Goal: Communication & Community: Answer question/provide support

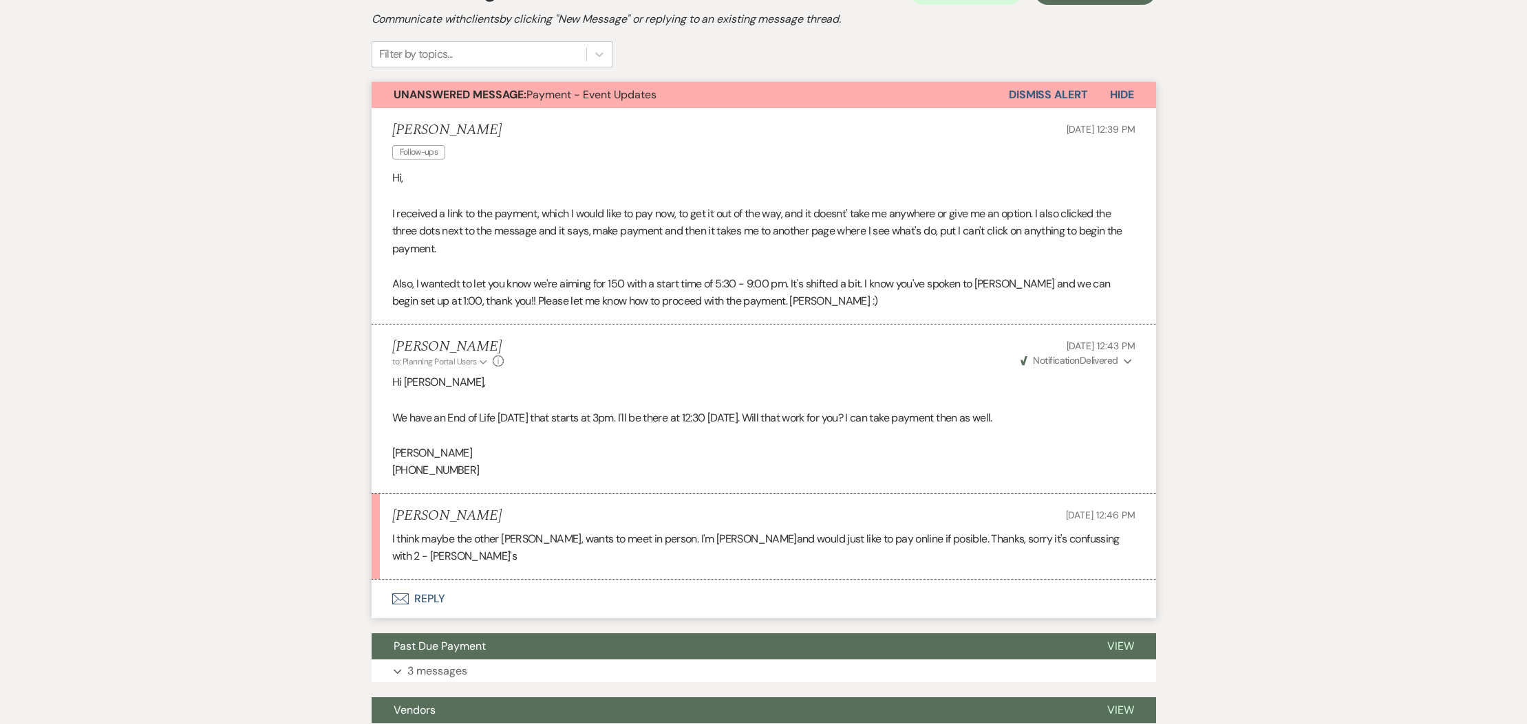
scroll to position [333, 0]
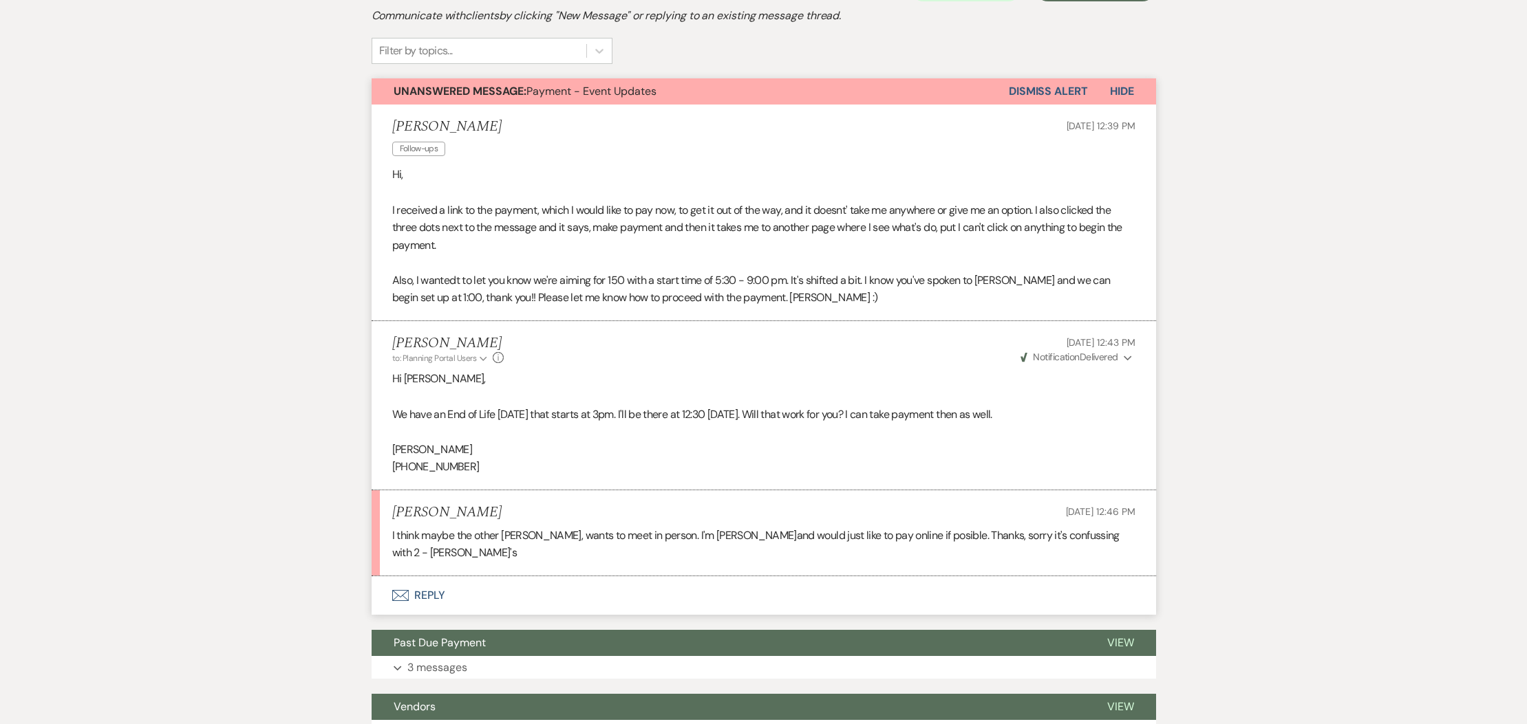
click at [429, 577] on button "Envelope Reply" at bounding box center [764, 596] width 784 height 39
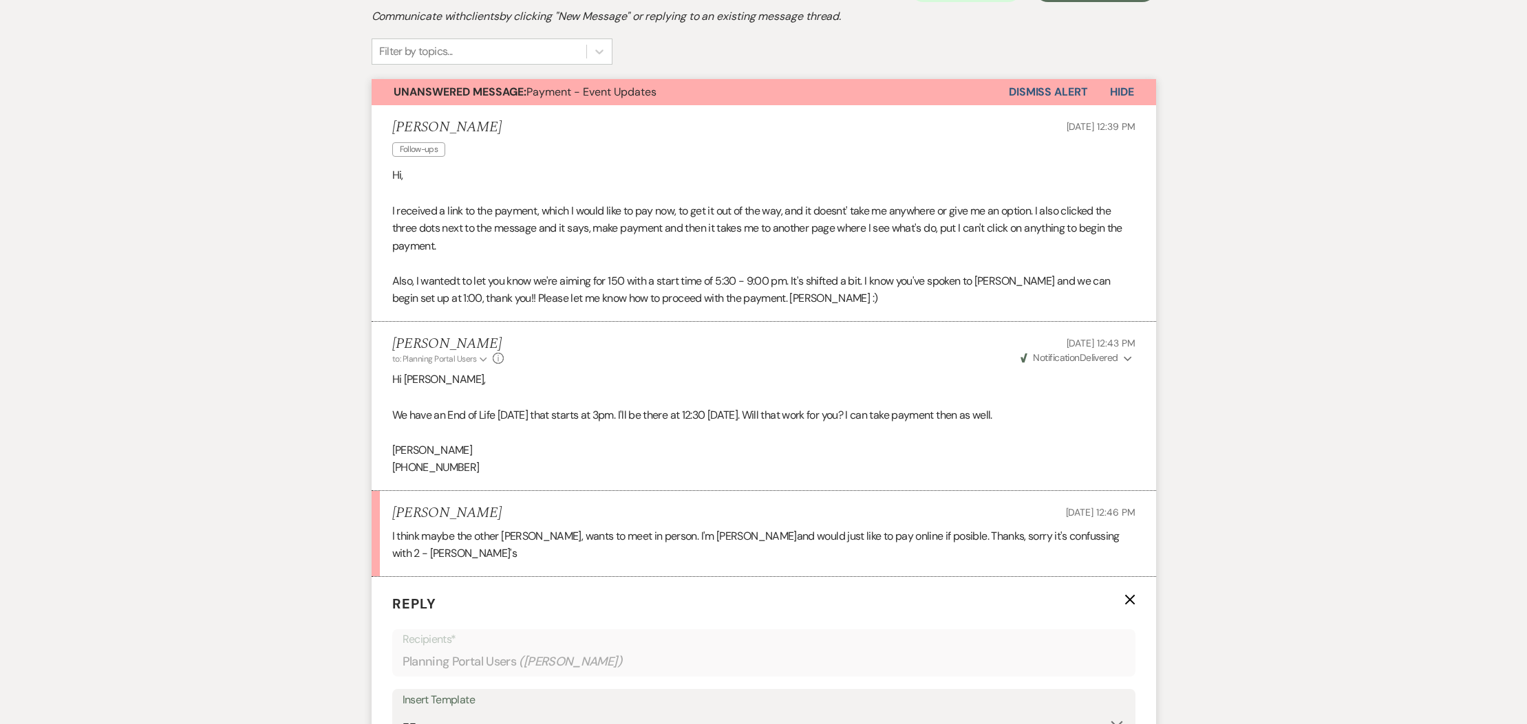
scroll to position [331, 0]
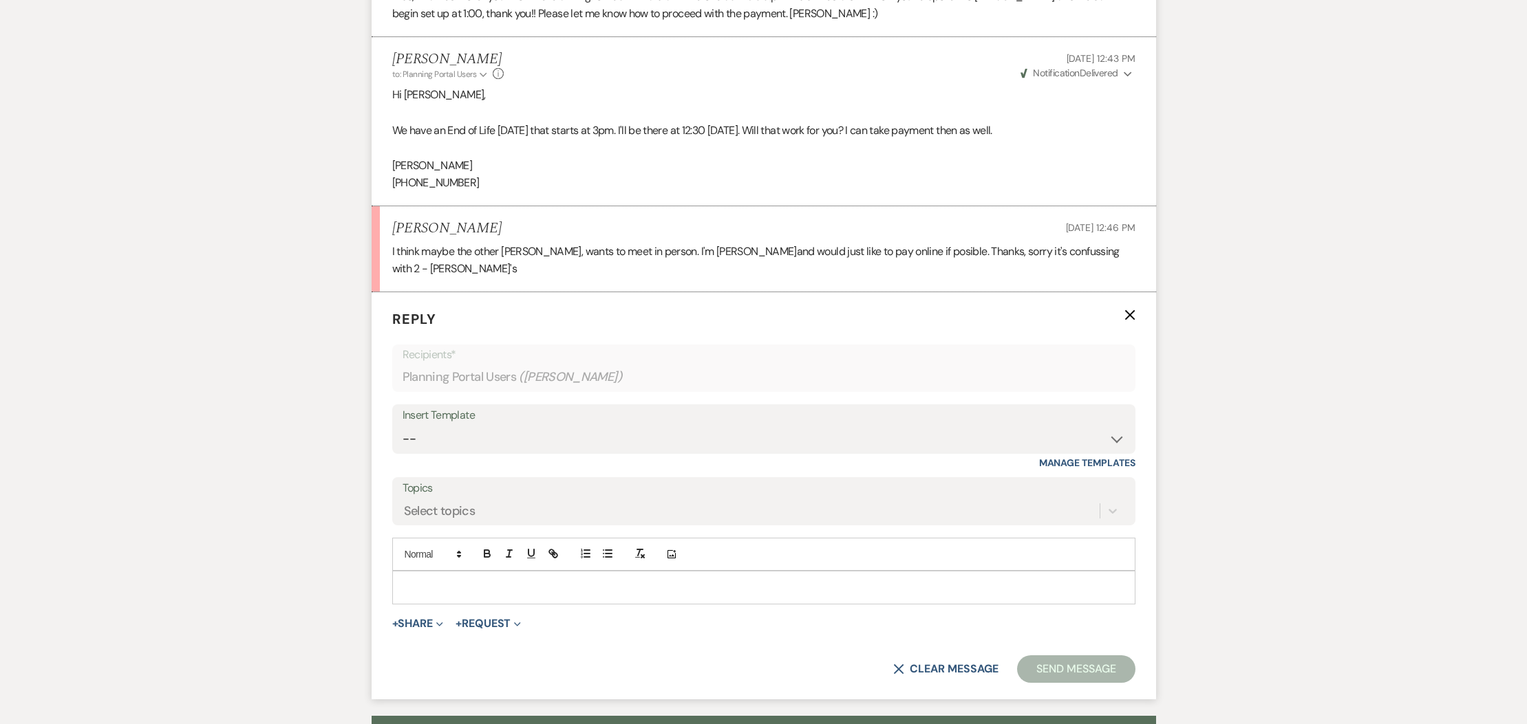
click at [424, 580] on p at bounding box center [763, 587] width 721 height 15
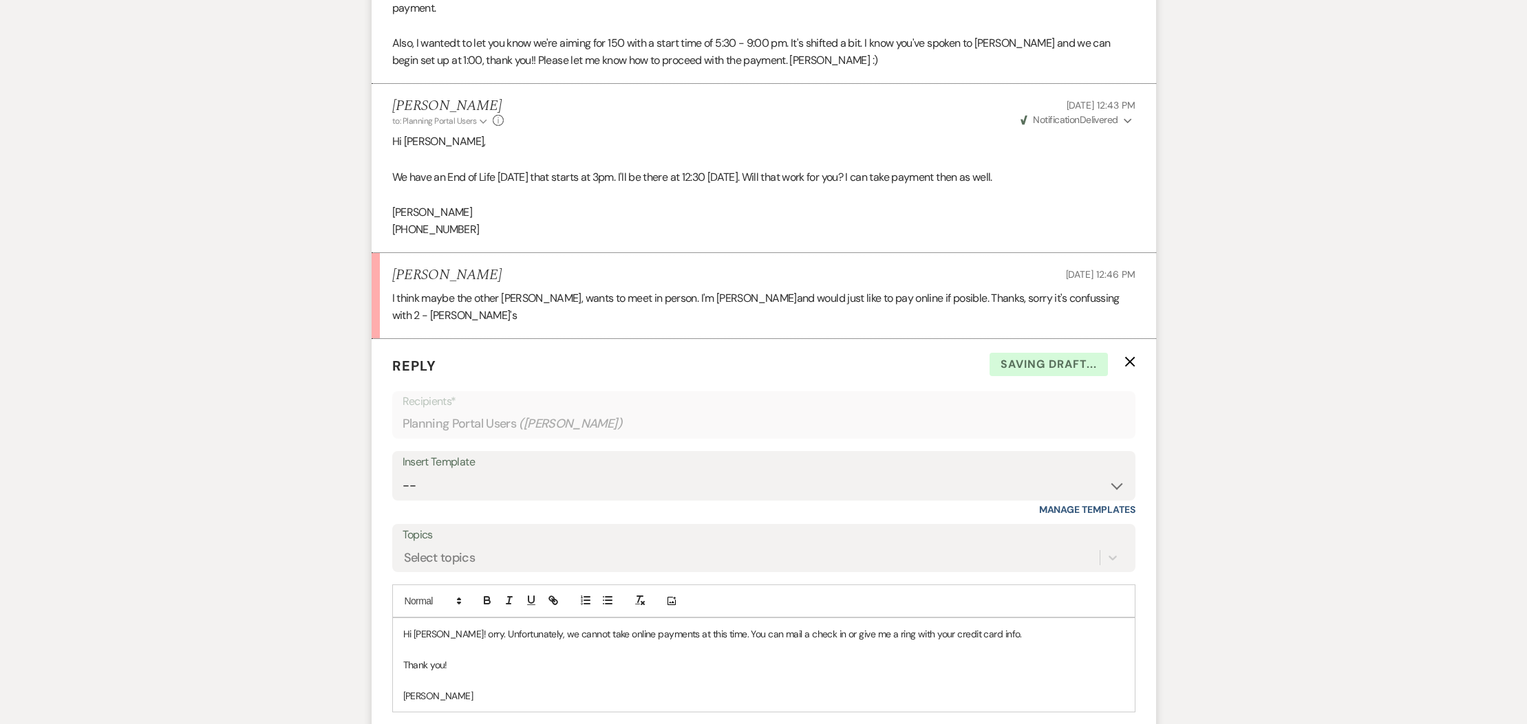
scroll to position [593, 0]
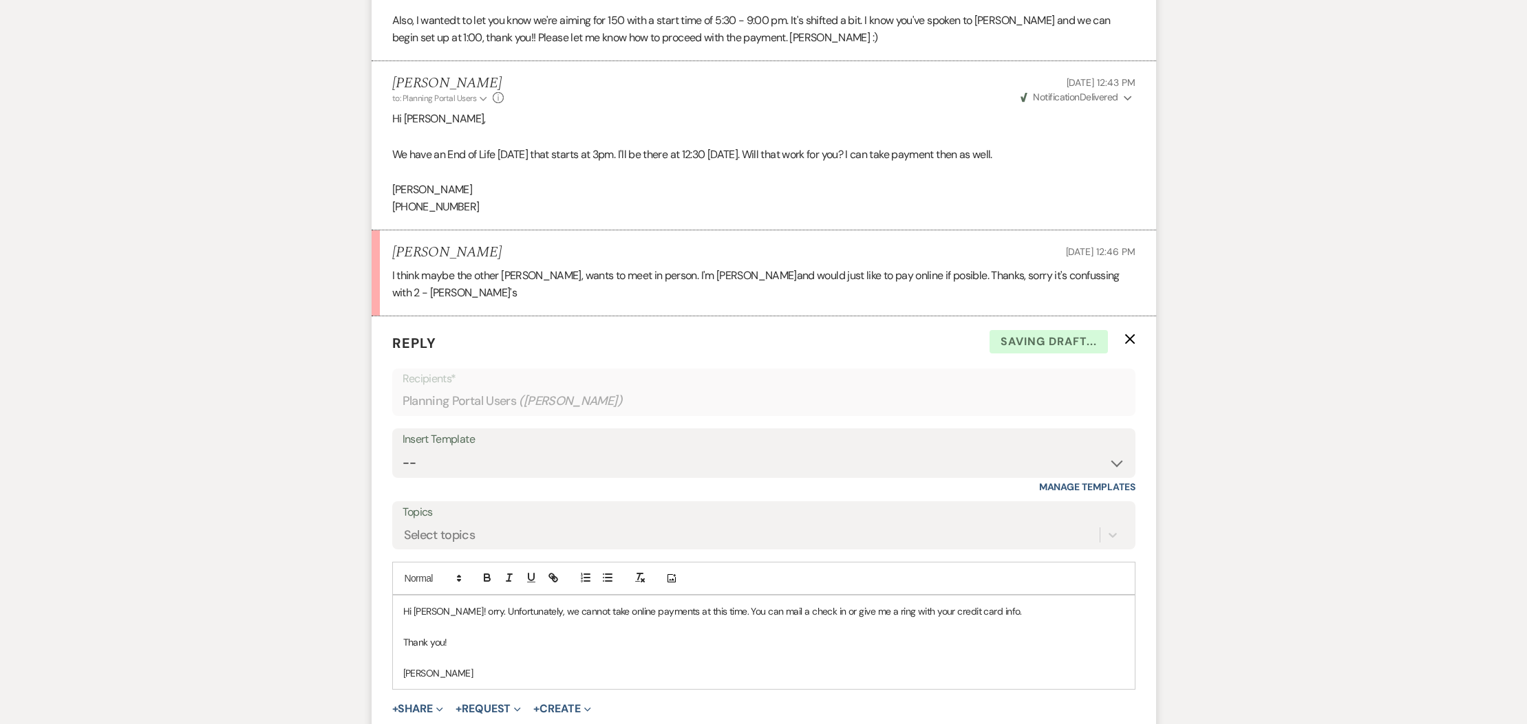
drag, startPoint x: 444, startPoint y: 597, endPoint x: 510, endPoint y: 607, distance: 66.7
click at [448, 604] on p "Hi Amy P! orry. Unfortunately, we cannot take online payments at this time. You…" at bounding box center [763, 611] width 721 height 15
click at [576, 666] on p "[PERSON_NAME]" at bounding box center [763, 673] width 721 height 15
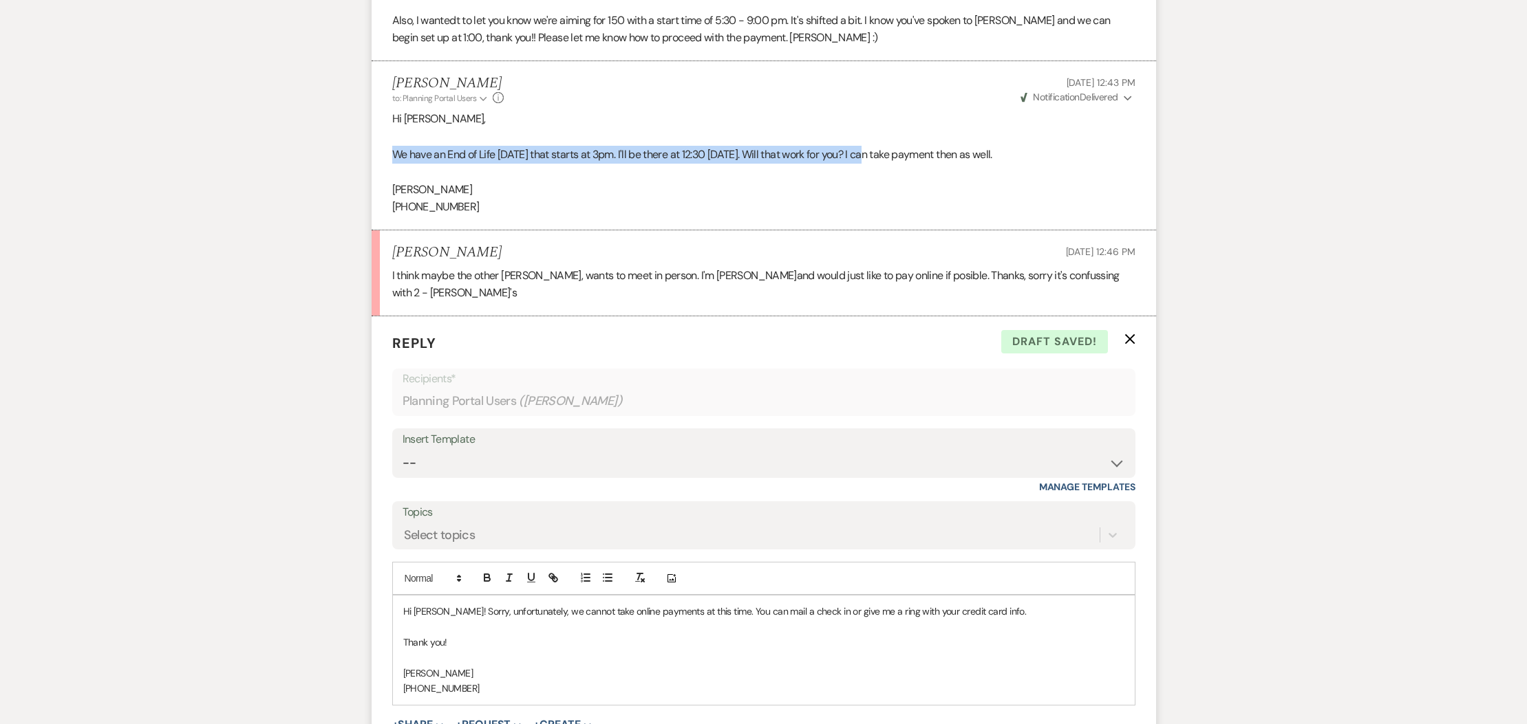
drag, startPoint x: 861, startPoint y: 152, endPoint x: 362, endPoint y: 157, distance: 499.5
click at [361, 158] on div "Messages Tasks Payments Vendors Rental Overview Timeline Docs & Files Contacts …" at bounding box center [763, 431] width 1527 height 1556
copy p "We have an End of Life tomorrow that starts at 3pm. I'll be there at 12:30 tomo…"
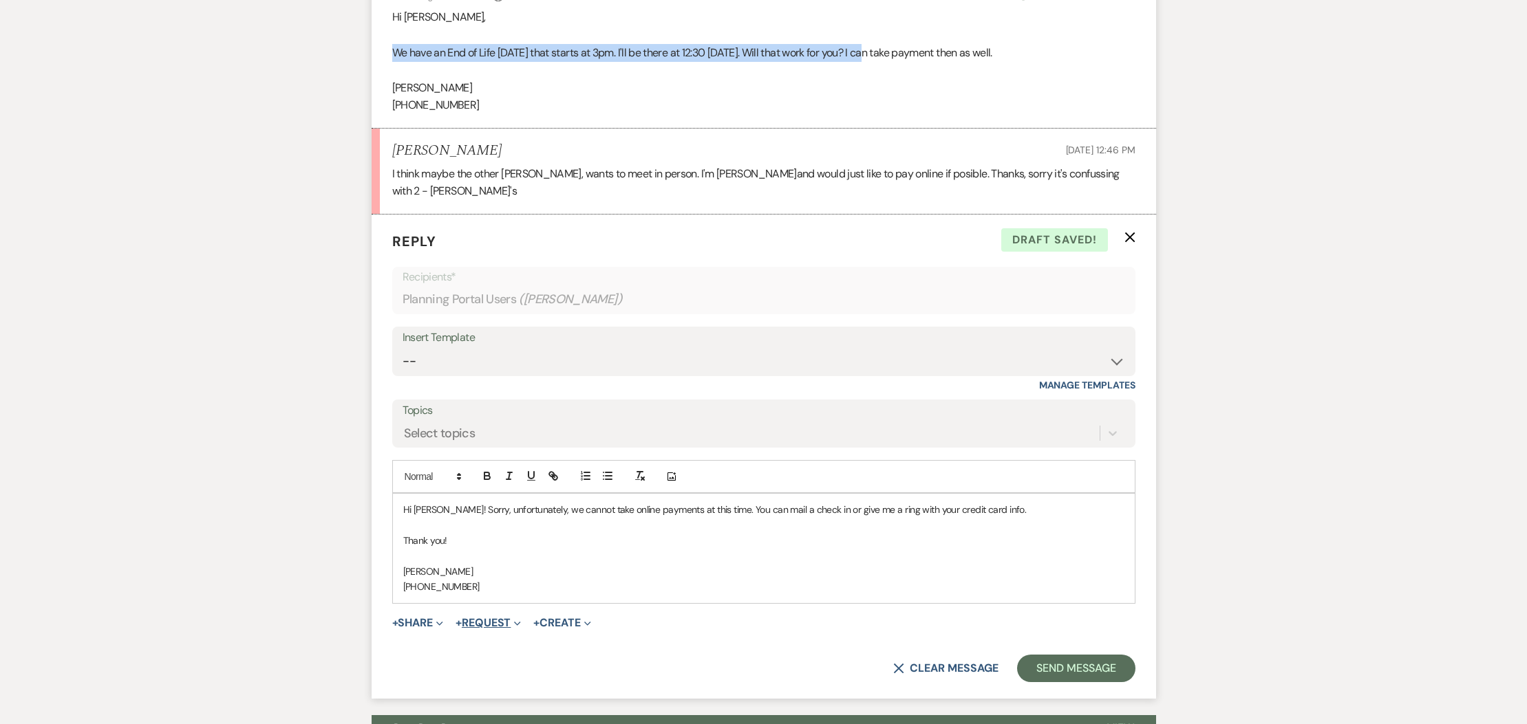
scroll to position [696, 0]
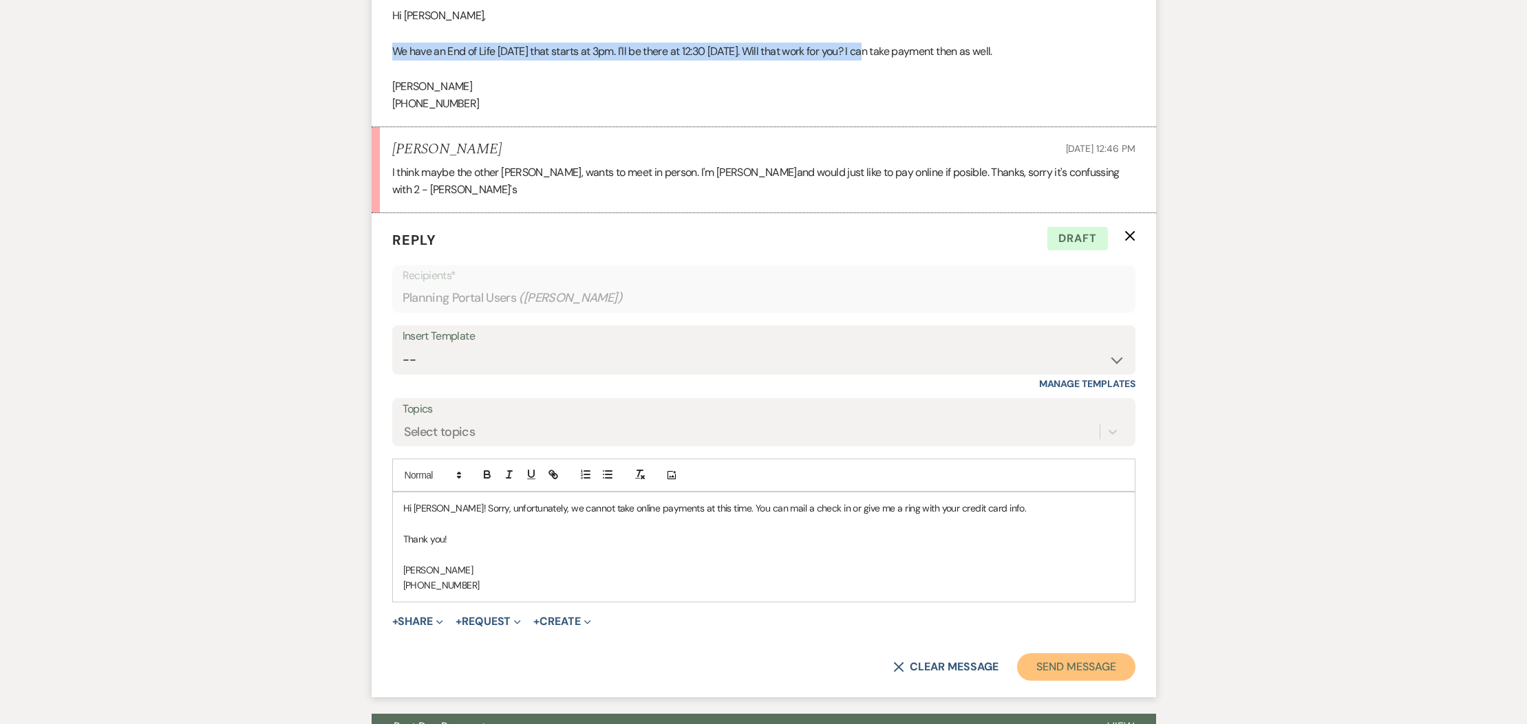
click at [1094, 654] on button "Send Message" at bounding box center [1076, 668] width 118 height 28
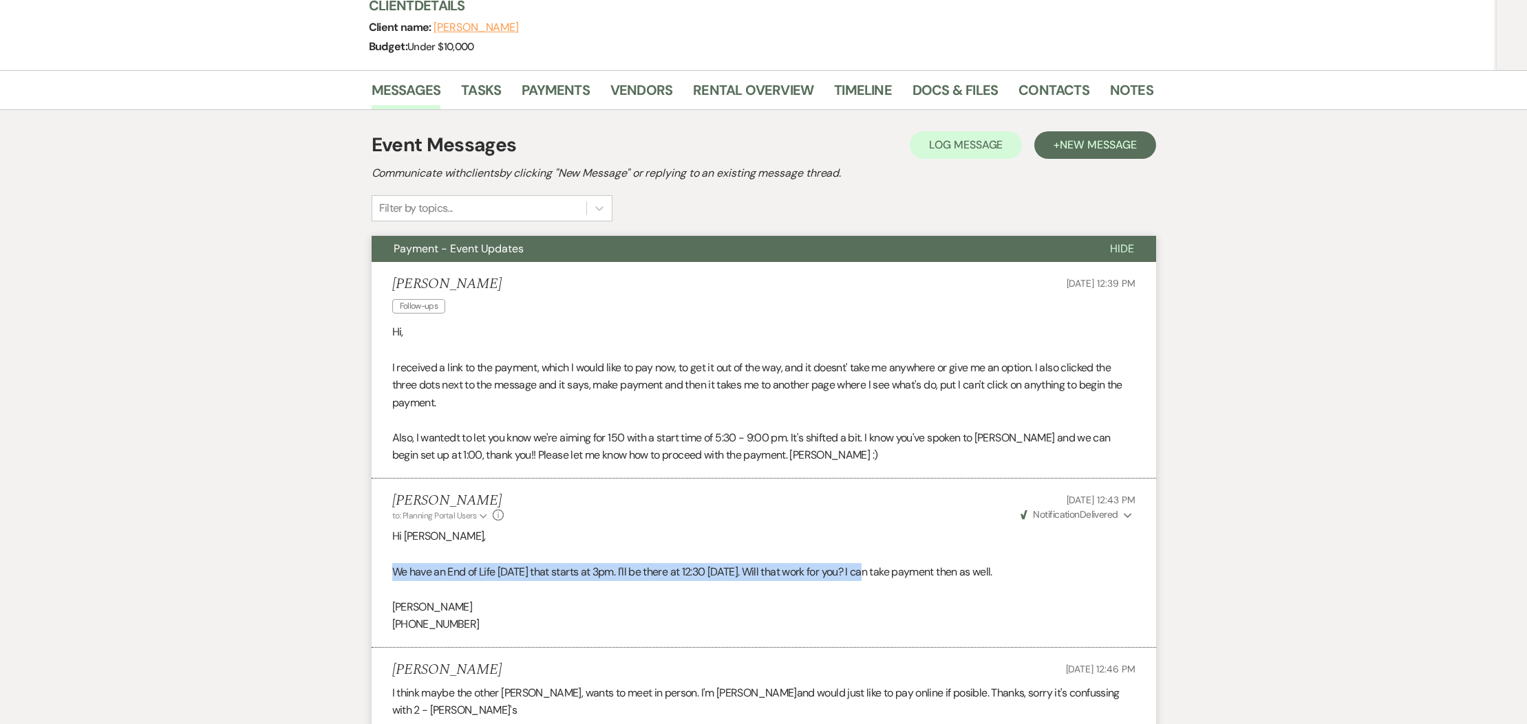
scroll to position [0, 0]
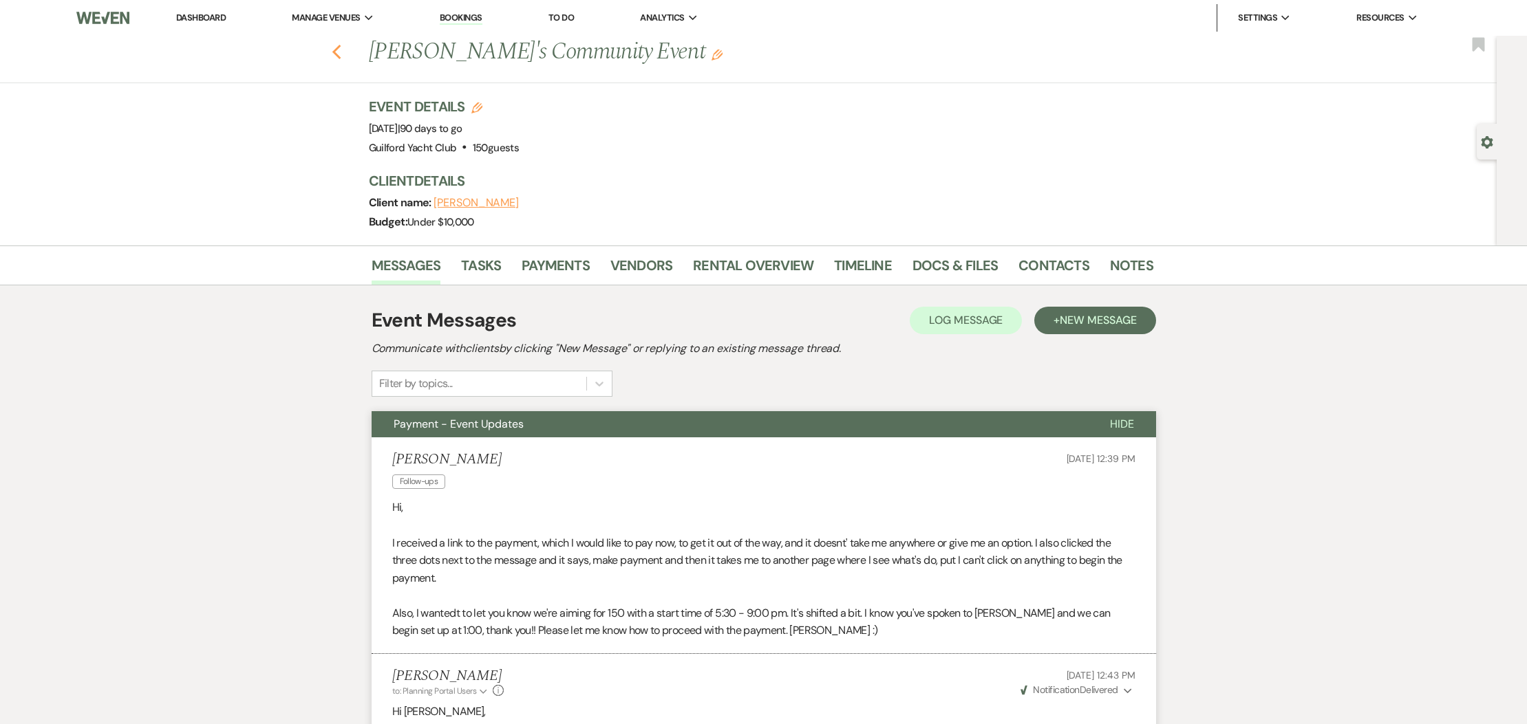
click at [337, 56] on use "button" at bounding box center [336, 52] width 9 height 15
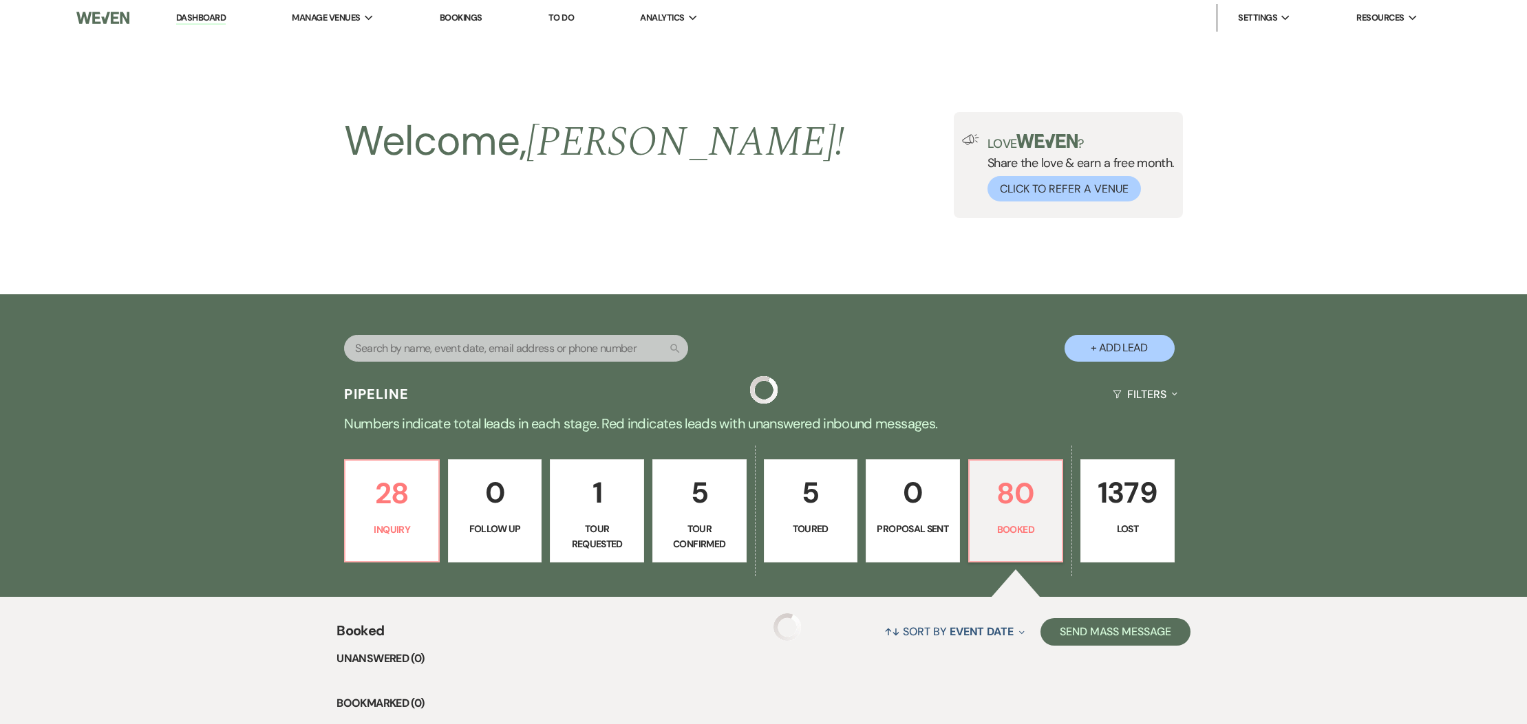
scroll to position [260, 0]
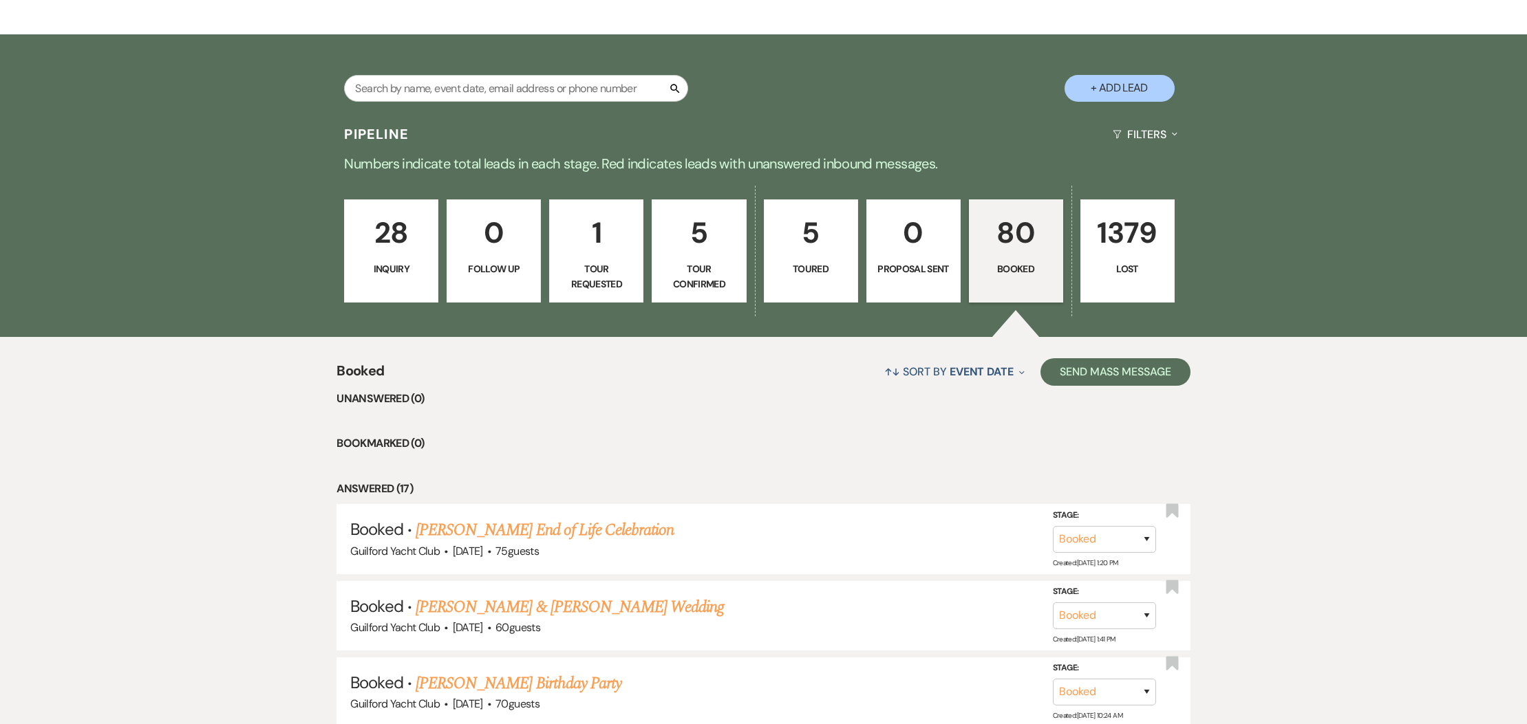
click at [1038, 256] on link "80 Booked" at bounding box center [1016, 251] width 94 height 103
click at [1025, 241] on p "80" at bounding box center [1016, 233] width 76 height 46
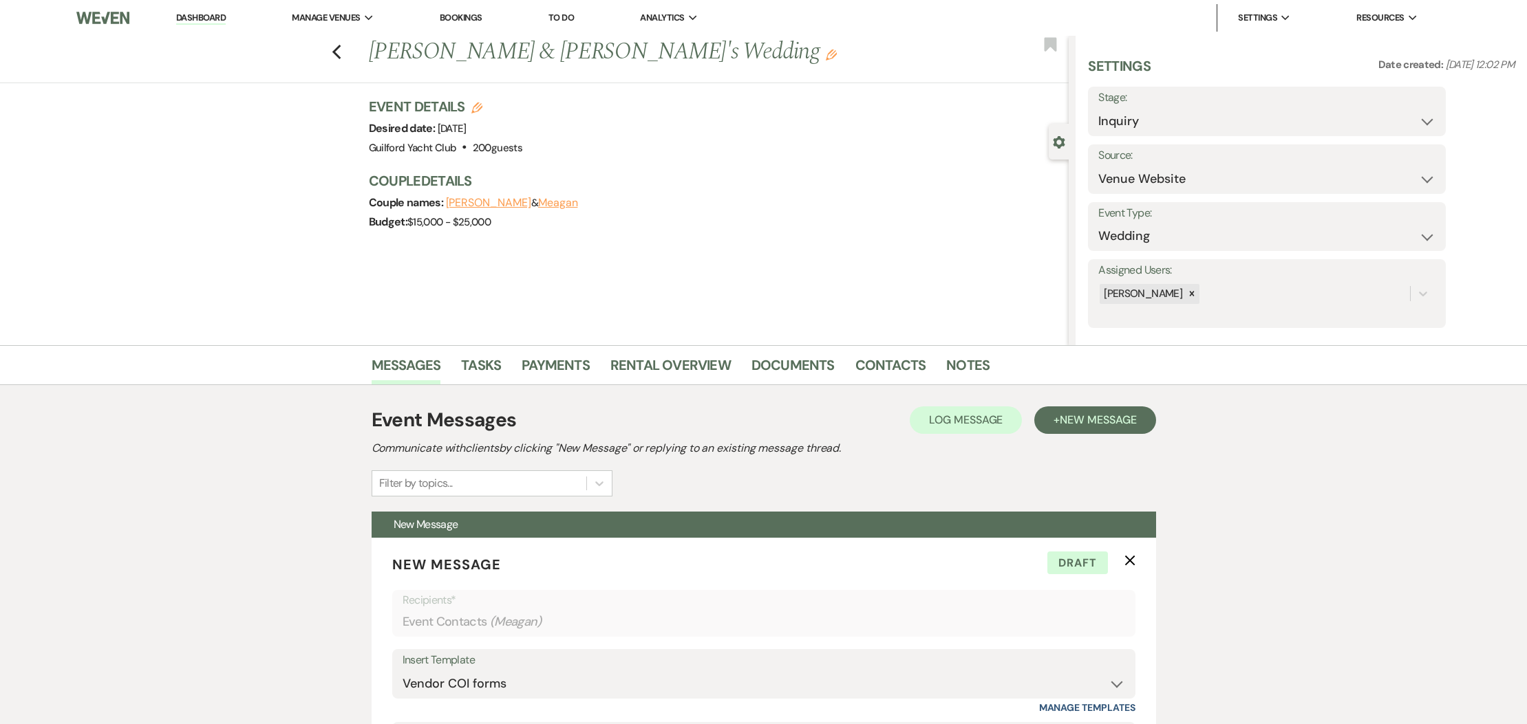
select select "5833"
click at [341, 57] on icon "Previous" at bounding box center [337, 52] width 10 height 17
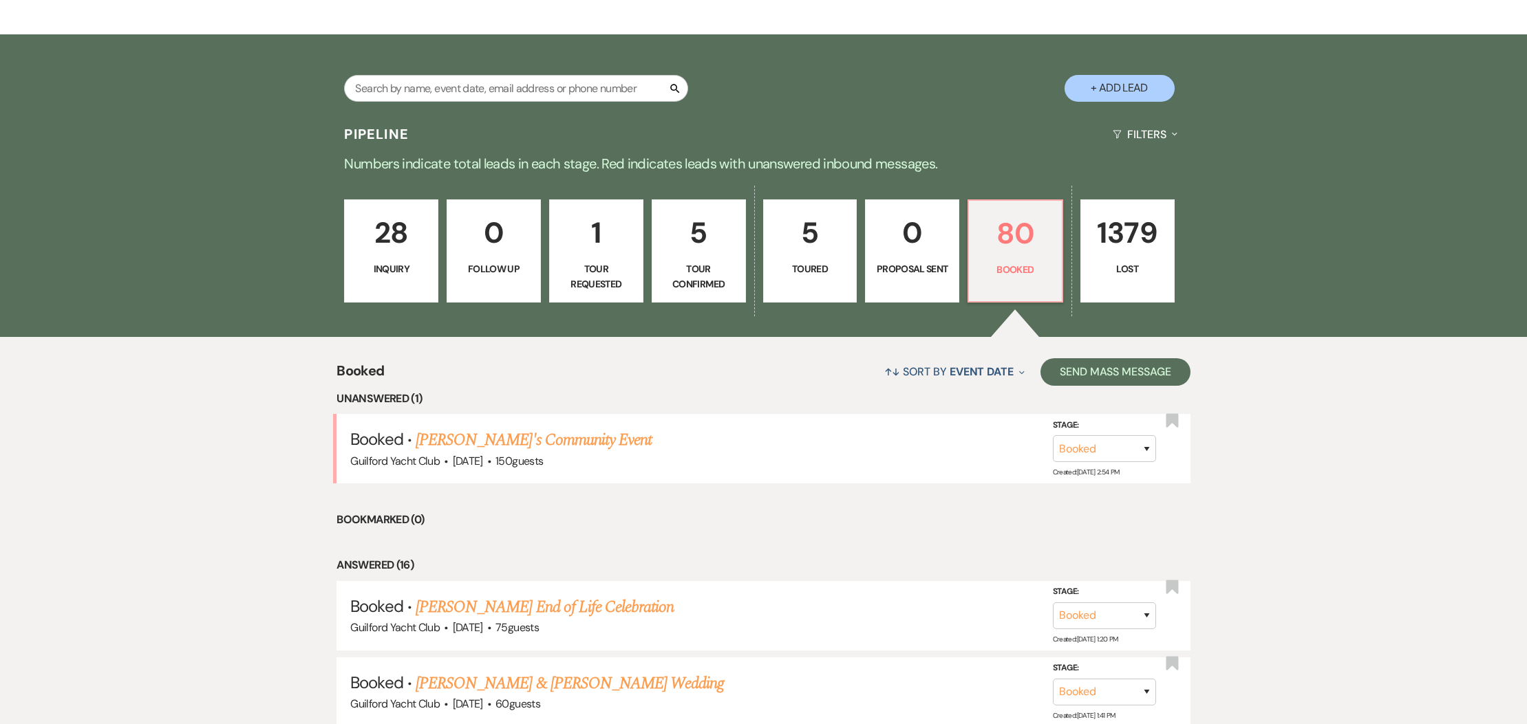
click at [517, 431] on link "[PERSON_NAME]'s Community Event" at bounding box center [534, 440] width 236 height 25
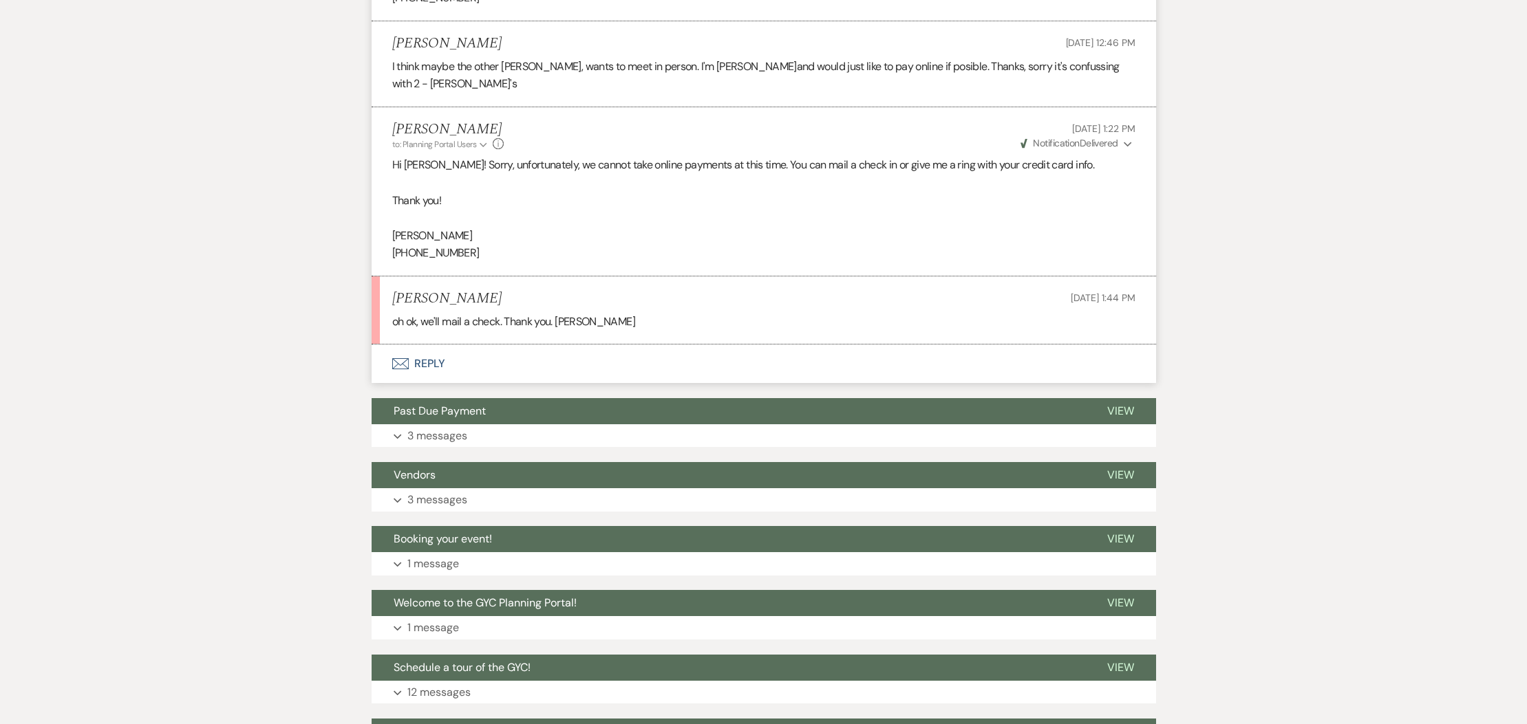
click at [425, 345] on button "Envelope Reply" at bounding box center [764, 364] width 784 height 39
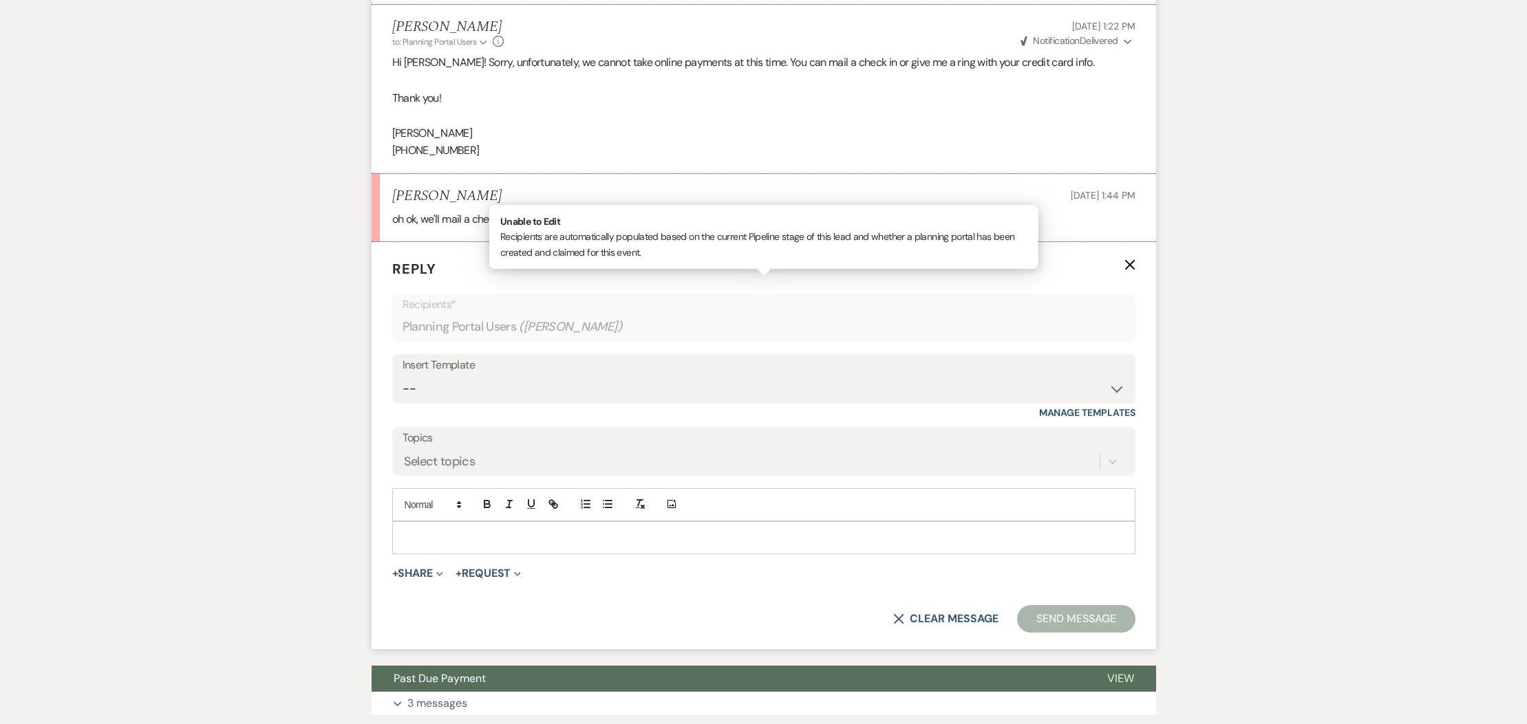
scroll to position [910, 0]
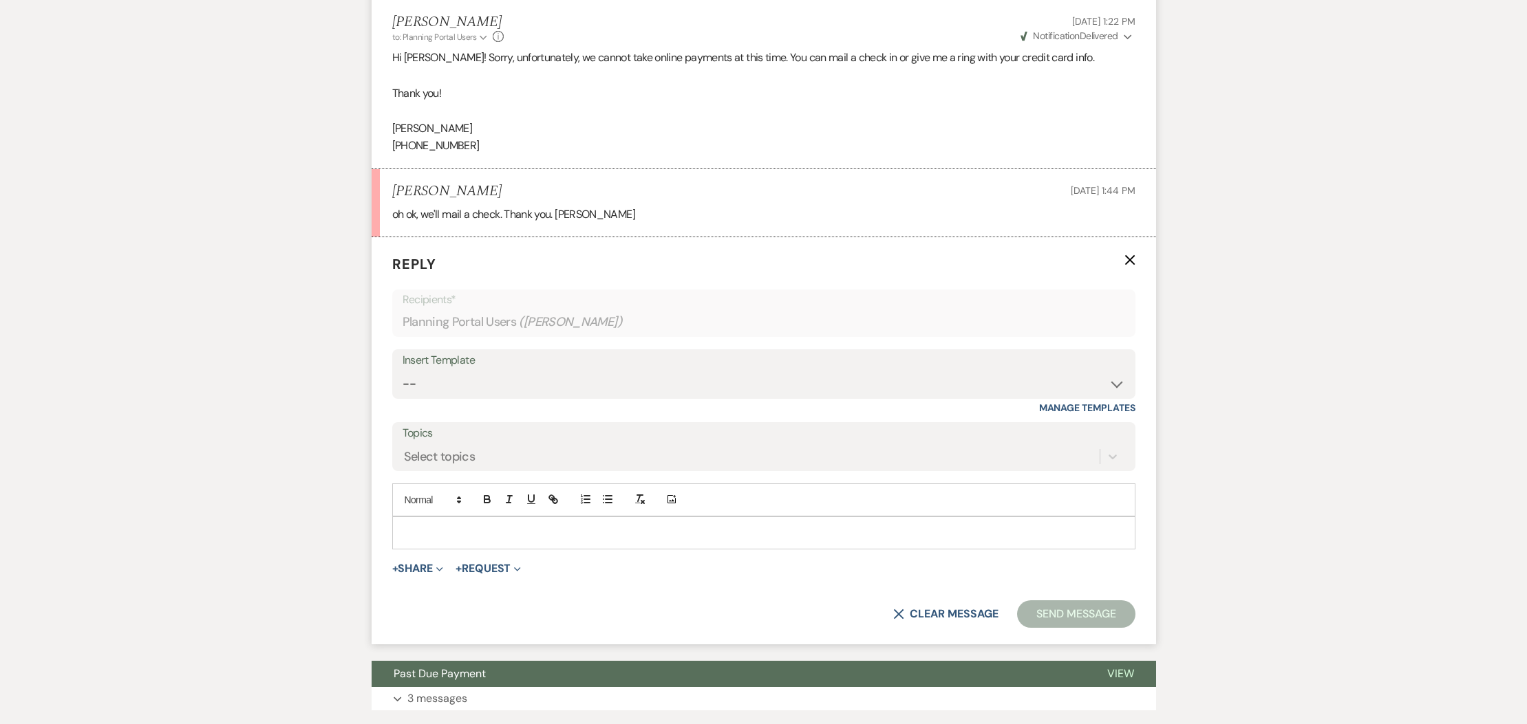
click at [416, 517] on div at bounding box center [764, 533] width 742 height 32
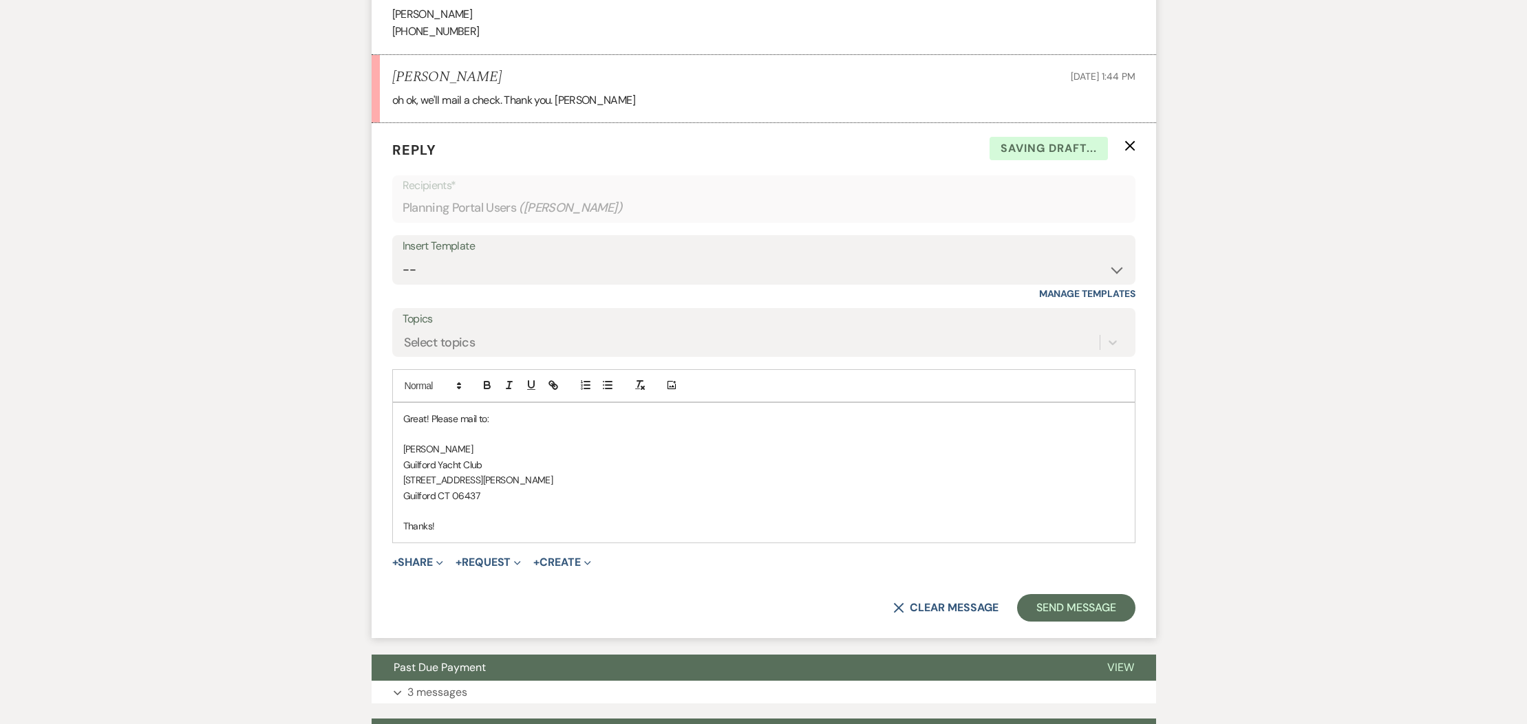
scroll to position [1037, 0]
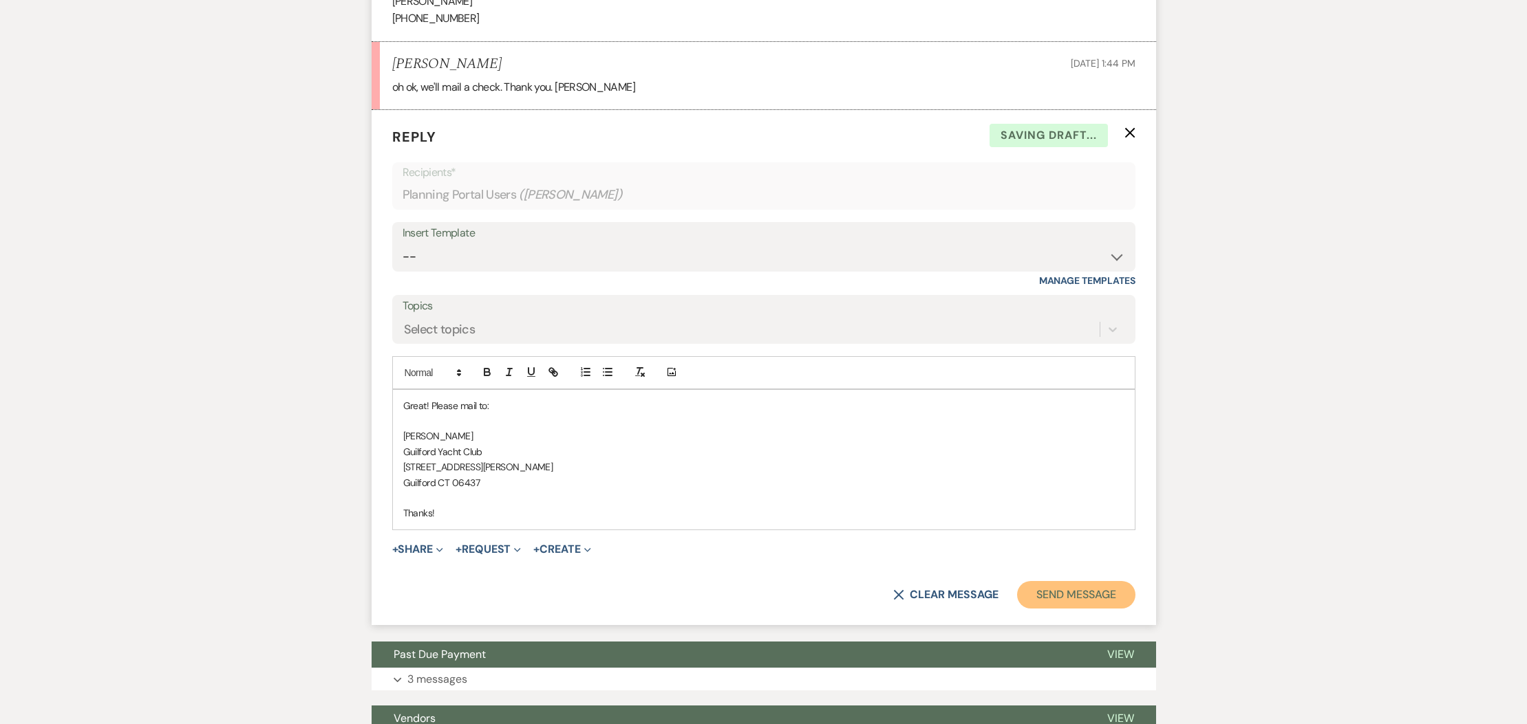
click at [1029, 581] on button "Send Message" at bounding box center [1076, 595] width 118 height 28
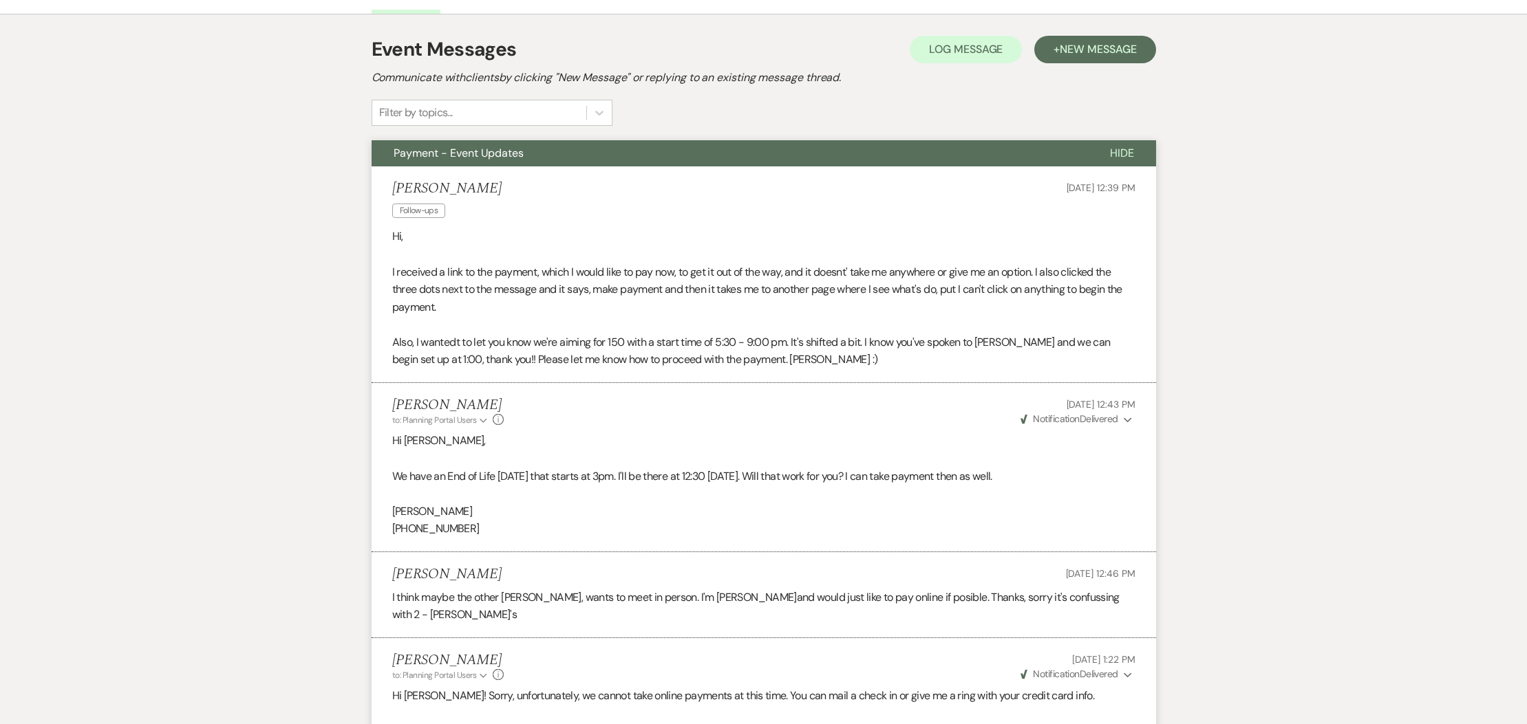
scroll to position [0, 0]
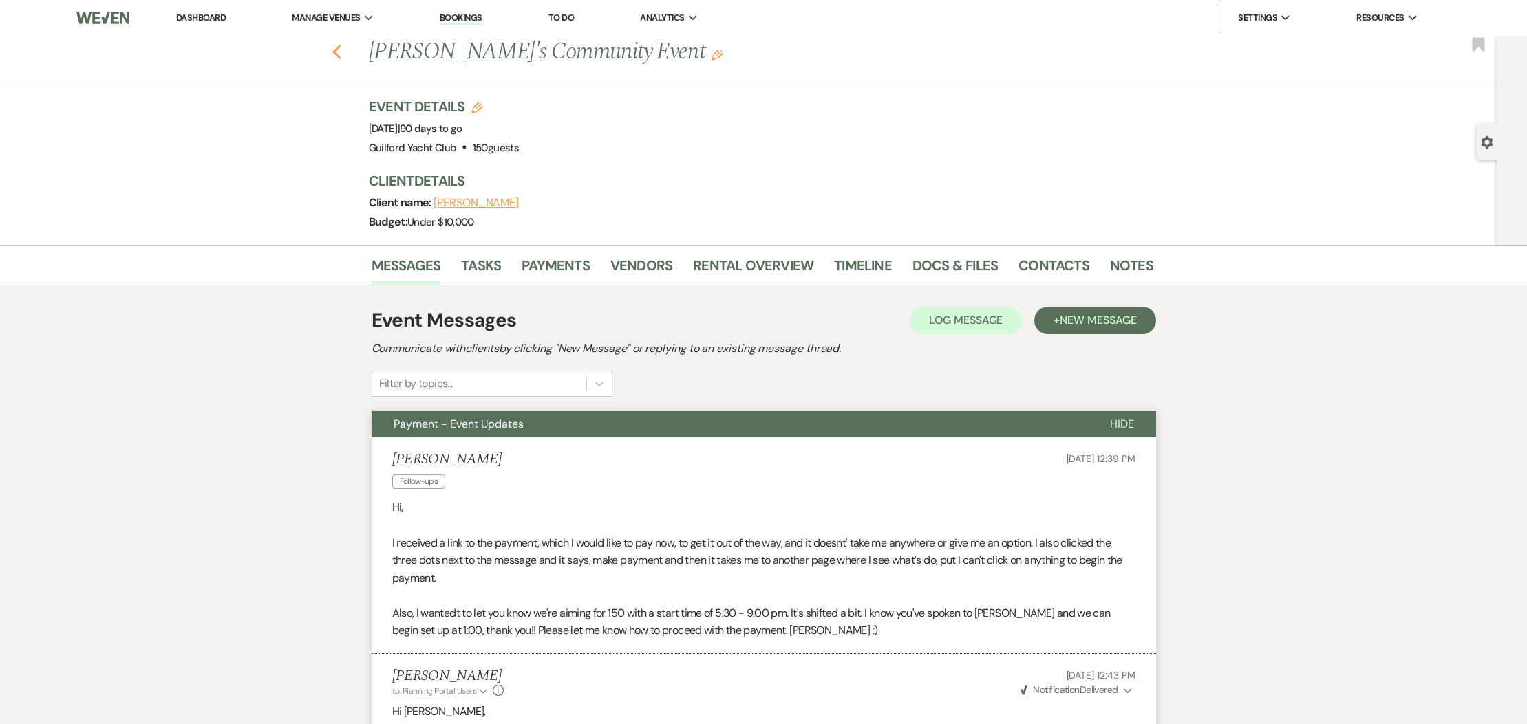
click at [338, 58] on icon "Previous" at bounding box center [337, 52] width 10 height 17
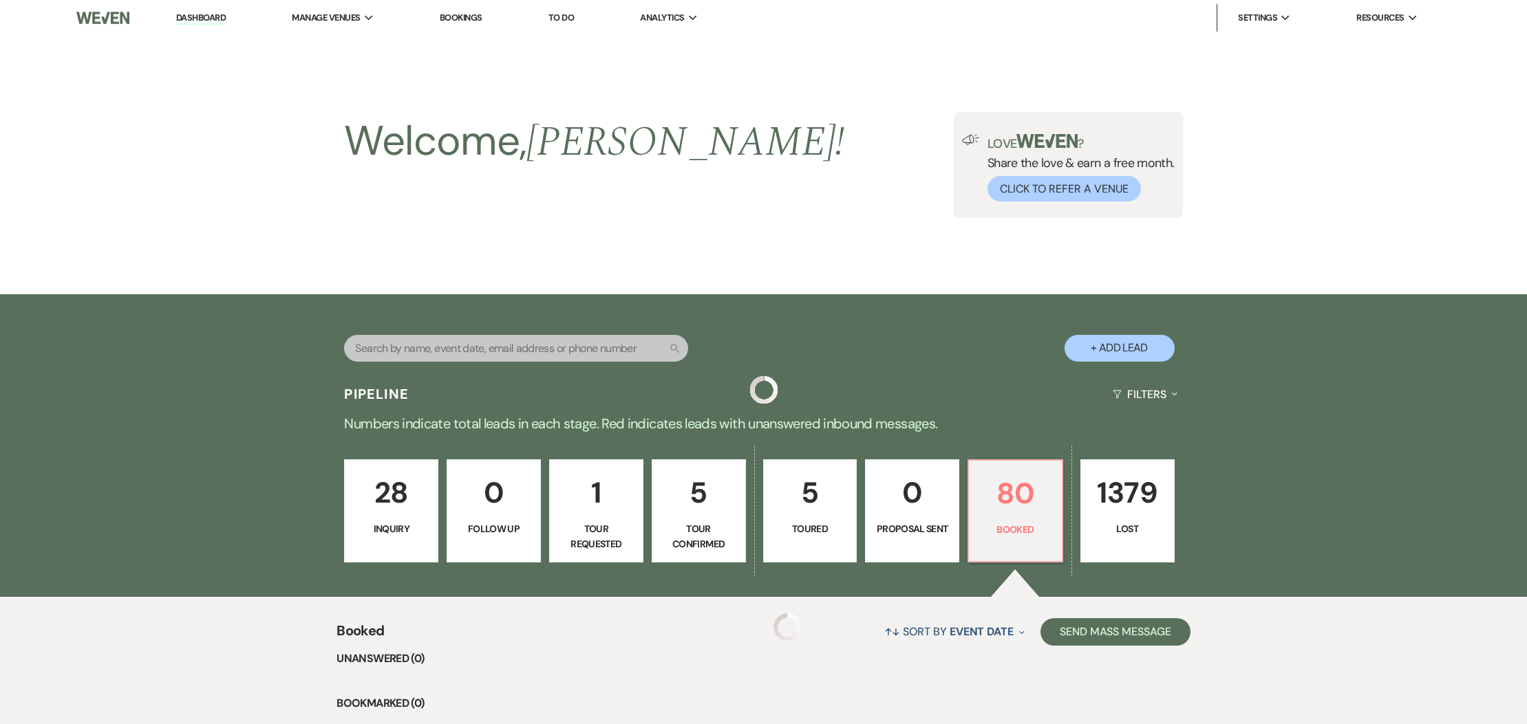
scroll to position [260, 0]
